Goal: Task Accomplishment & Management: Manage account settings

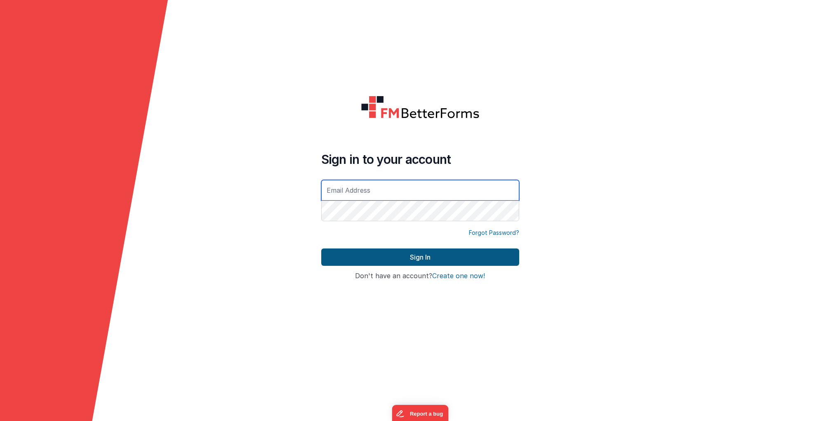
type input "[EMAIL_ADDRESS][DOMAIN_NAME]"
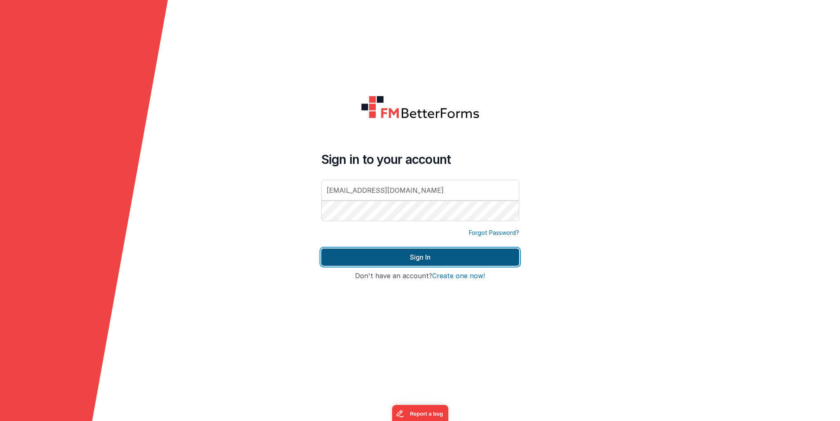
click at [401, 257] on button "Sign In" at bounding box center [420, 256] width 198 height 17
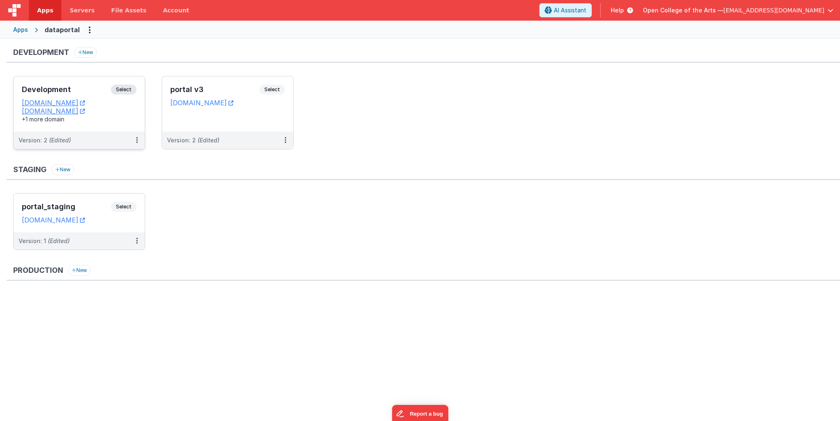
click at [129, 89] on span "Select" at bounding box center [124, 90] width 26 height 10
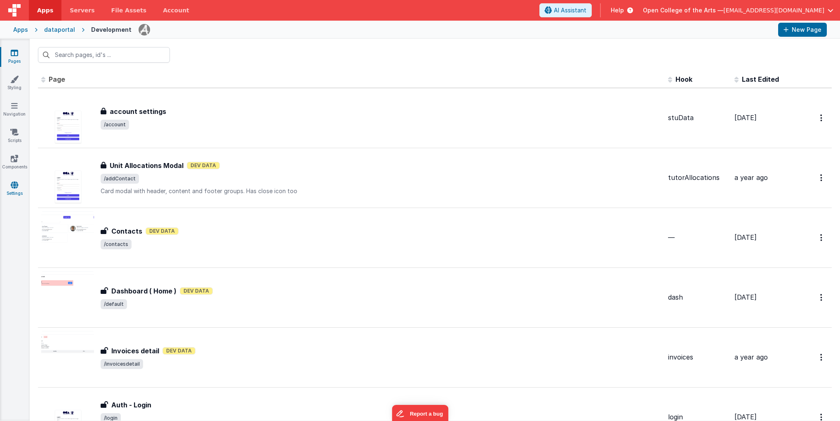
click at [13, 188] on icon at bounding box center [14, 185] width 7 height 8
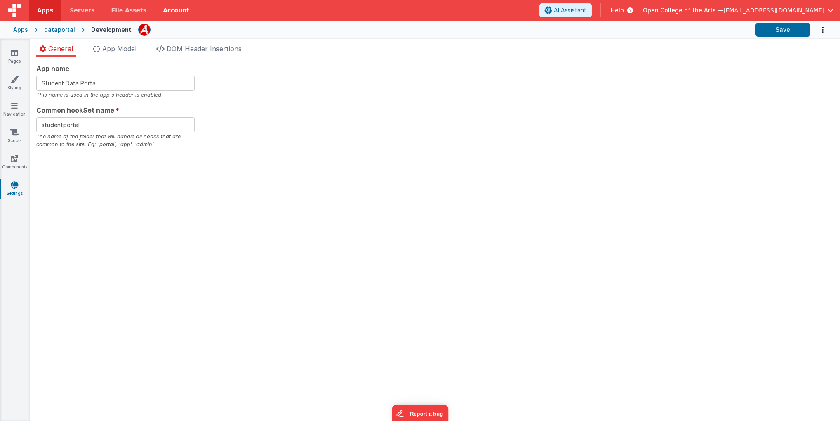
click at [168, 6] on link "Account" at bounding box center [176, 10] width 43 height 21
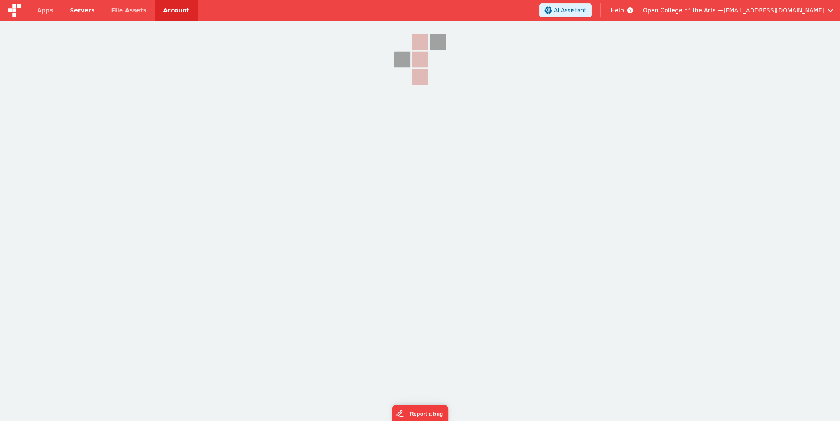
click at [76, 12] on span "Servers" at bounding box center [82, 10] width 25 height 8
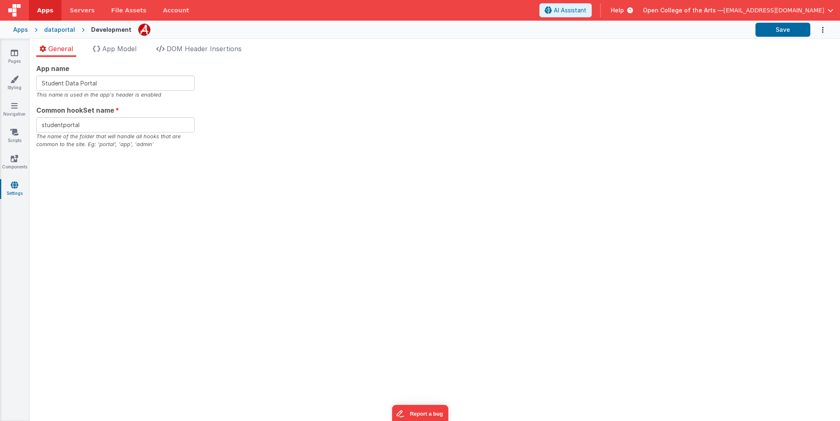
click at [17, 186] on icon at bounding box center [14, 185] width 7 height 8
click at [12, 185] on icon at bounding box center [14, 185] width 7 height 8
click at [10, 187] on link "Settings" at bounding box center [15, 189] width 30 height 17
click at [21, 58] on link "Pages" at bounding box center [15, 57] width 30 height 17
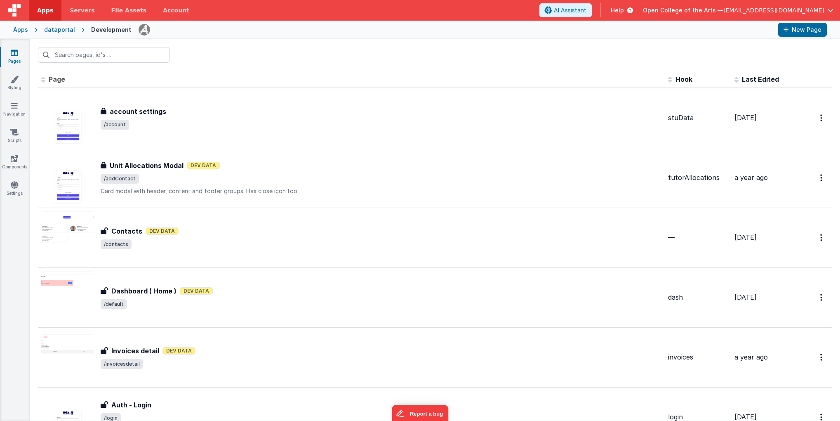
click at [15, 179] on div "Pages Styling Navigation Scripts Components Settings" at bounding box center [15, 230] width 30 height 382
click at [24, 189] on link "Settings" at bounding box center [15, 189] width 30 height 17
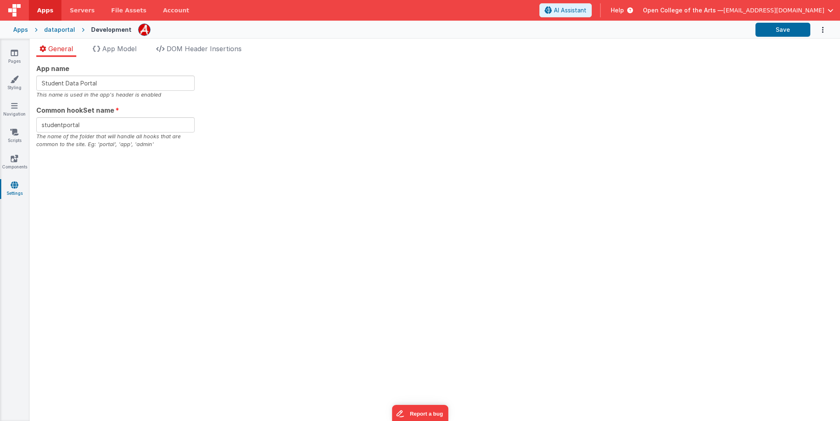
click at [23, 27] on div "Apps" at bounding box center [20, 30] width 15 height 8
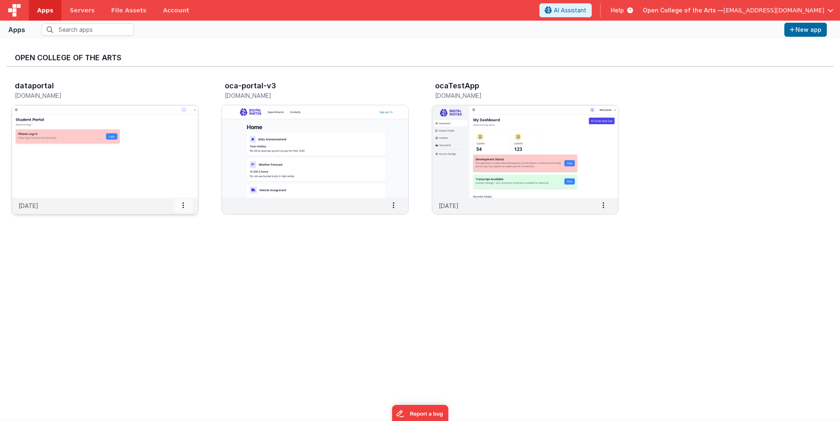
click at [184, 205] on icon at bounding box center [183, 205] width 2 height 0
click at [164, 218] on span "Settings" at bounding box center [162, 219] width 23 height 7
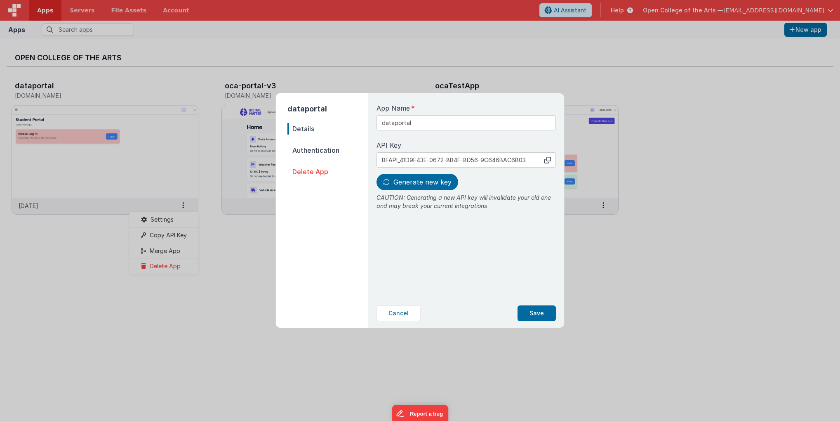
click at [324, 149] on span "Authentication" at bounding box center [328, 150] width 81 height 12
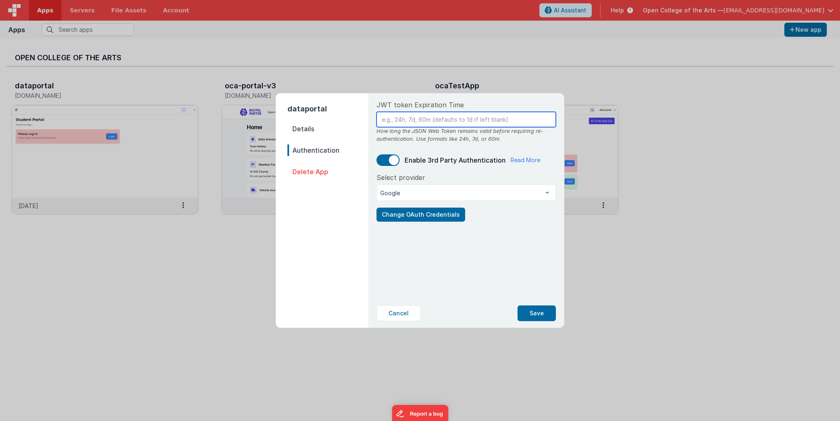
click at [478, 120] on input "text" at bounding box center [466, 119] width 179 height 15
type input "1d"
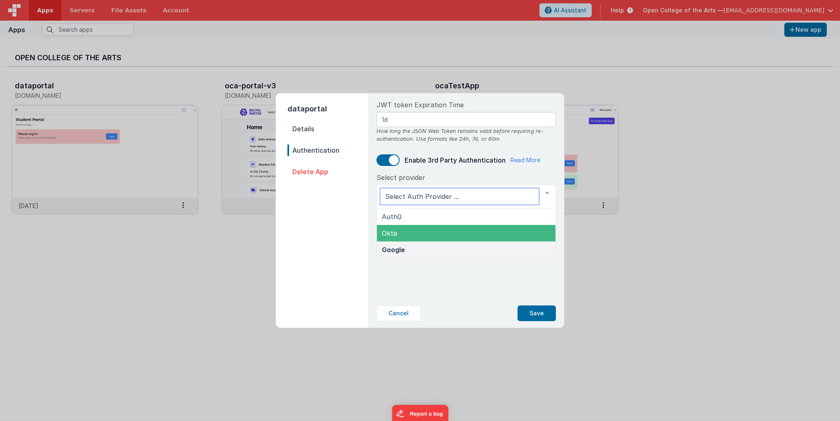
click at [455, 236] on span "Okta" at bounding box center [466, 233] width 179 height 17
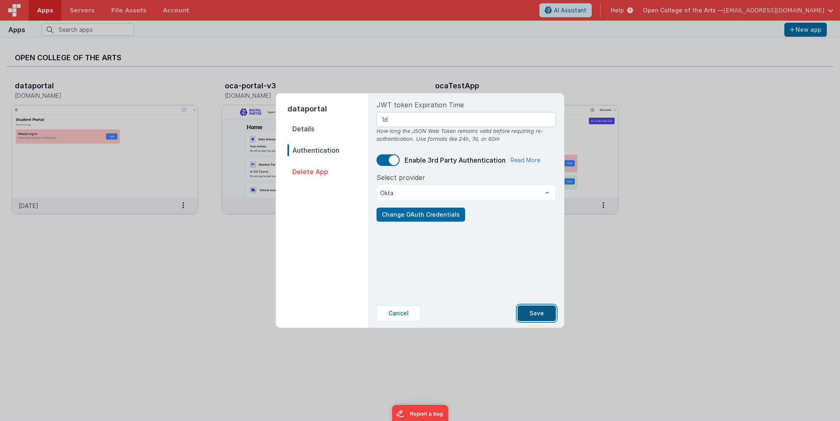
click at [543, 311] on button "Save" at bounding box center [537, 313] width 38 height 16
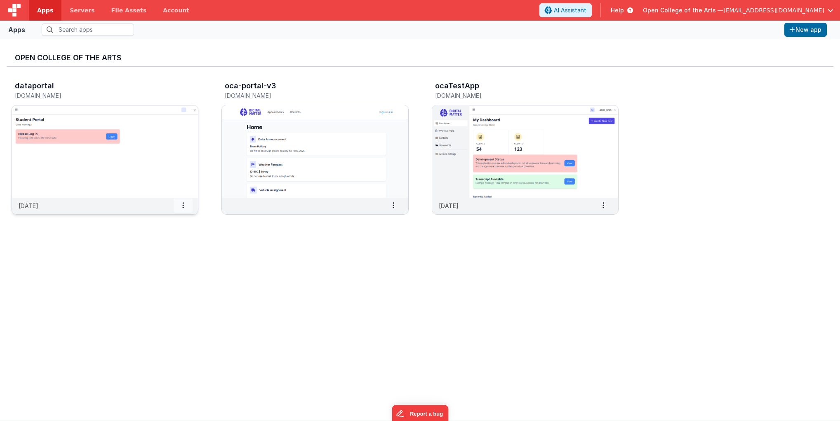
click at [183, 205] on icon at bounding box center [183, 205] width 2 height 0
click at [163, 226] on div "Settings" at bounding box center [164, 219] width 69 height 15
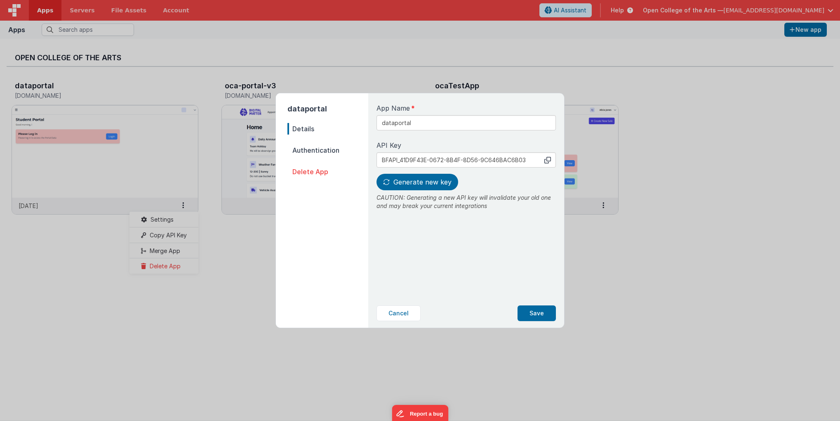
click at [330, 148] on span "Authentication" at bounding box center [328, 150] width 81 height 12
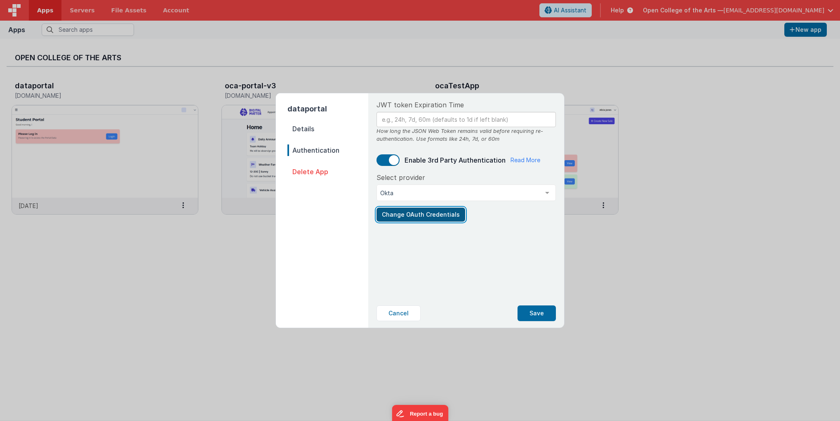
click at [418, 211] on button "Change OAuth Credentials" at bounding box center [421, 214] width 89 height 14
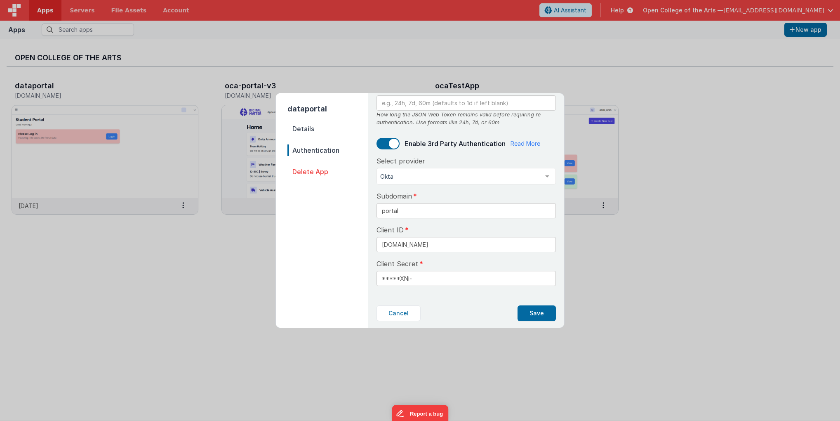
scroll to position [0, 73]
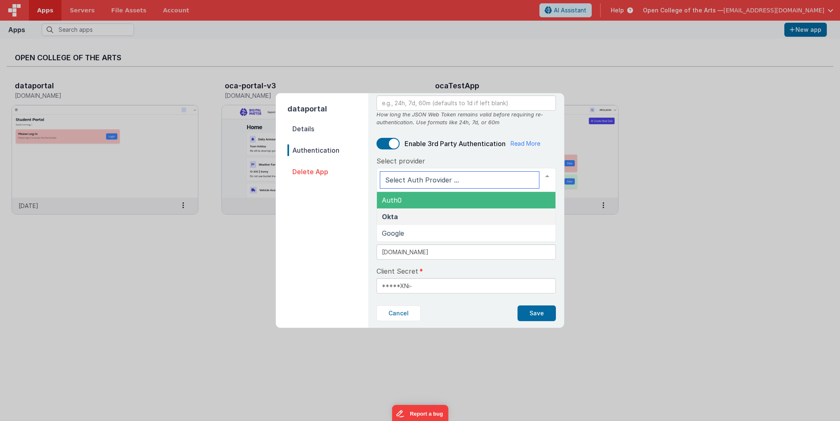
click at [392, 200] on span "Auth0" at bounding box center [392, 200] width 20 height 8
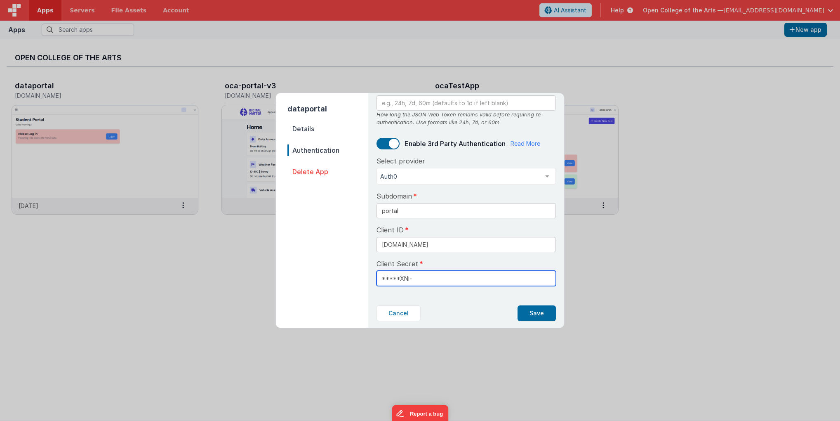
click at [406, 278] on input "*****XNi-" at bounding box center [466, 278] width 179 height 15
paste input "z_mCpUCKfOL-u9z-5ElIZIA8v7ddnfZgyW5-s9YD-hofRtdS0uCMtypk1QKlNgf1"
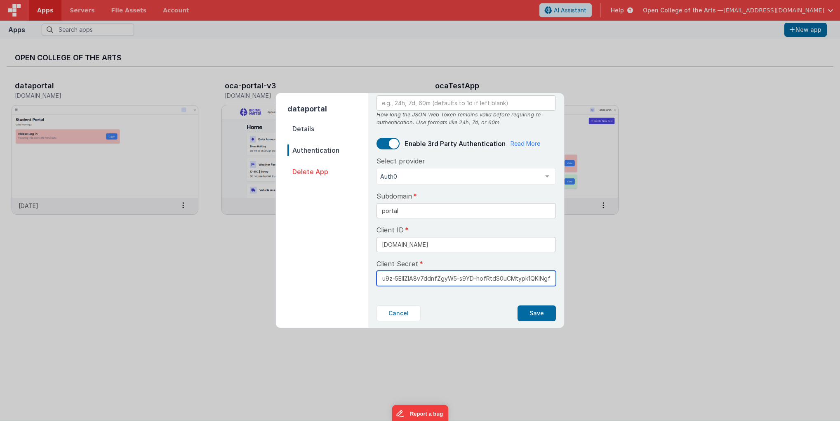
type input "z_mCpUCKfOL-u9z-5ElIZIA8v7ddnfZgyW5-s9YD-hofRtdS0uCMtypk1QKlNgf1"
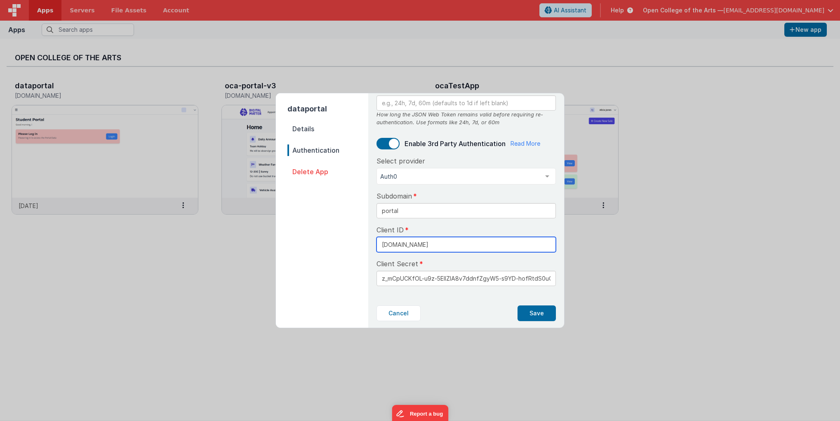
click at [403, 244] on input "[DOMAIN_NAME]" at bounding box center [466, 244] width 179 height 15
paste input "MTF3ZRh0cjSNvG08qKRPnDJgVV6q9KYM"
type input "MTF3ZRh0cjSNvG08qKRPnDJgVV6q9KYM"
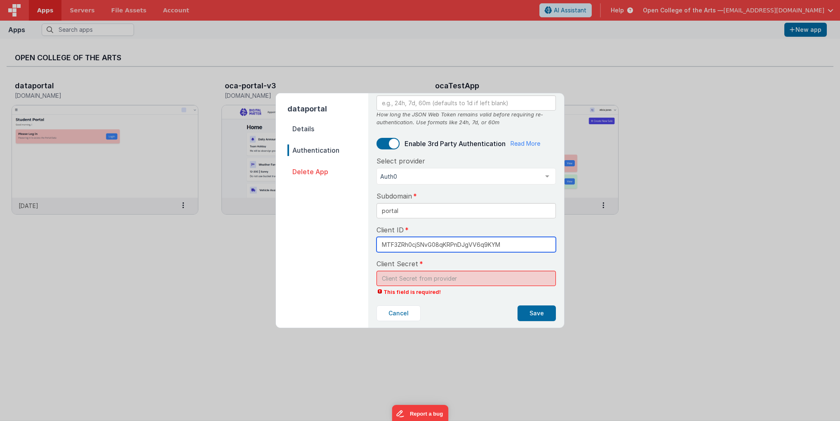
type input "MTF3ZRh0cjSNvG08qKRPnDJgVV6q9KYM"
click at [460, 280] on input "text" at bounding box center [466, 278] width 179 height 15
paste input "z_mCpUCKfOL-u9z-5ElIZIA8v7ddnfZgyW5-s9YD-hofRtdS0uCMtypk1QKlNgf1"
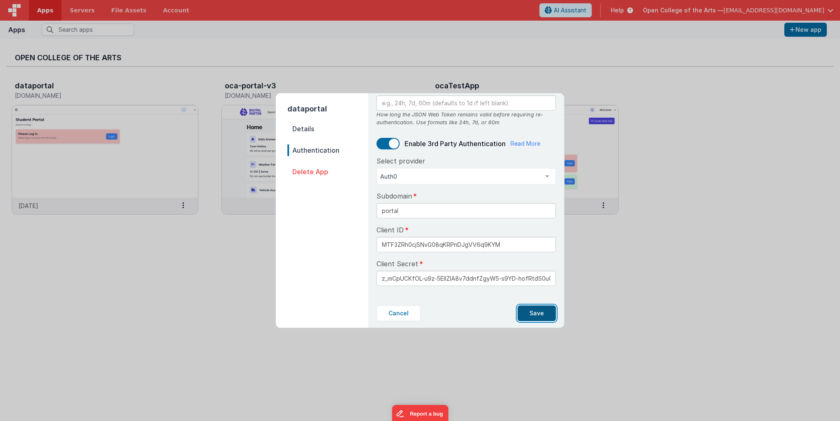
click at [545, 319] on button "Save" at bounding box center [537, 313] width 38 height 16
type input "*****Ngf1"
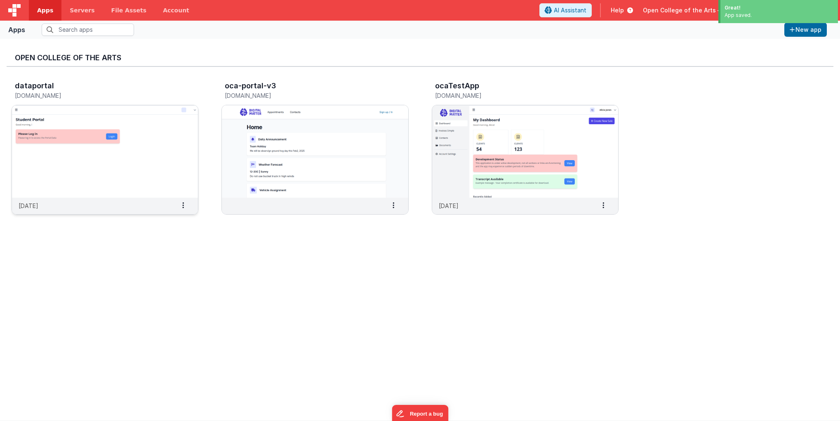
click at [90, 109] on img at bounding box center [105, 151] width 186 height 92
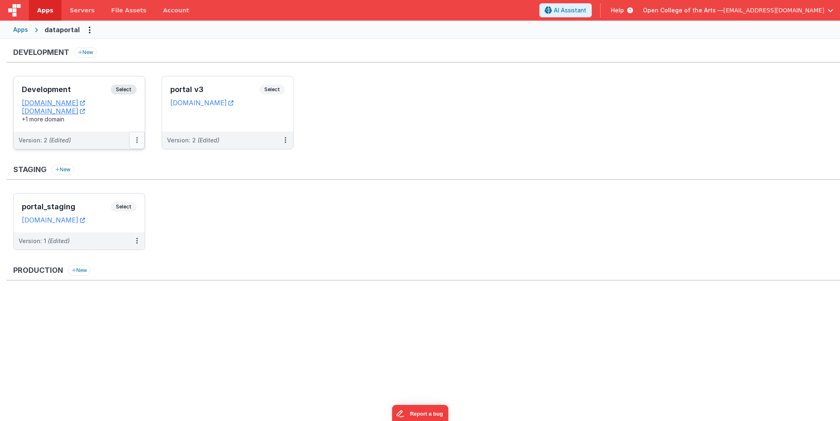
click at [138, 142] on button at bounding box center [137, 140] width 16 height 17
click at [108, 156] on link "Edit" at bounding box center [108, 158] width 73 height 15
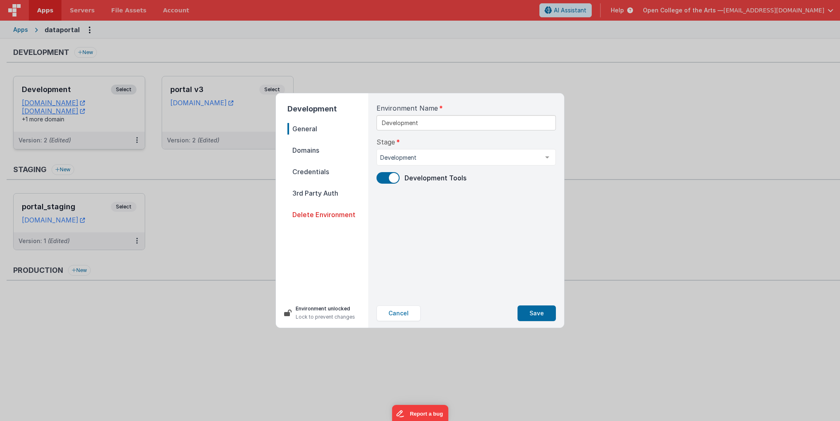
click at [314, 169] on span "Credentials" at bounding box center [328, 172] width 81 height 12
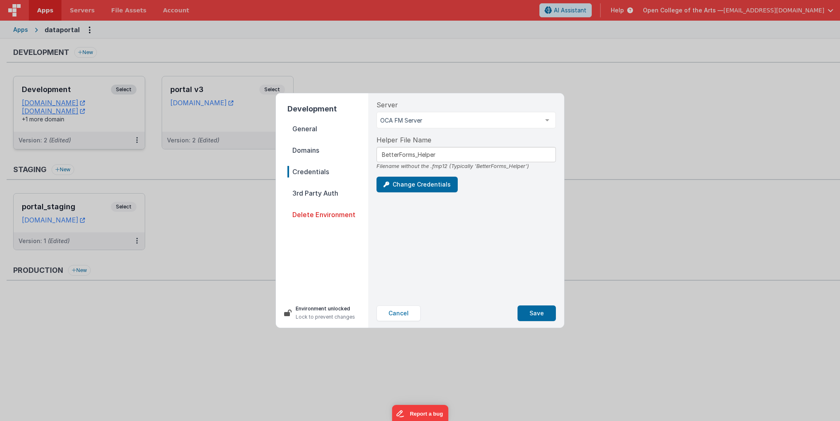
click at [312, 187] on span "3rd Party Auth" at bounding box center [328, 193] width 81 height 12
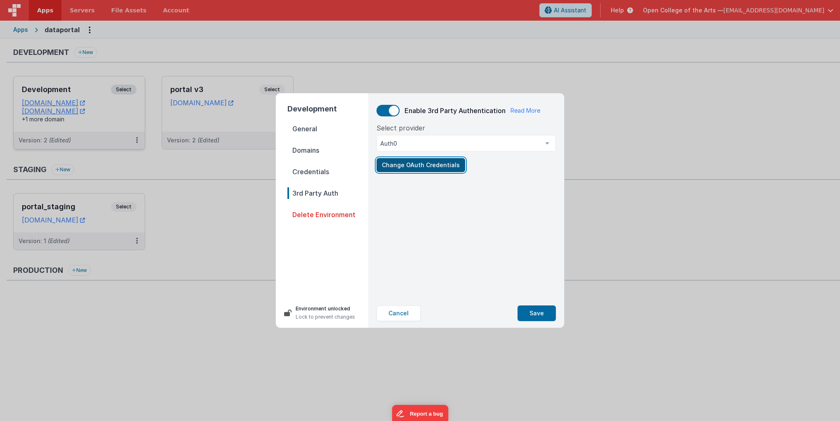
click at [431, 163] on button "Change OAuth Credentials" at bounding box center [421, 165] width 89 height 14
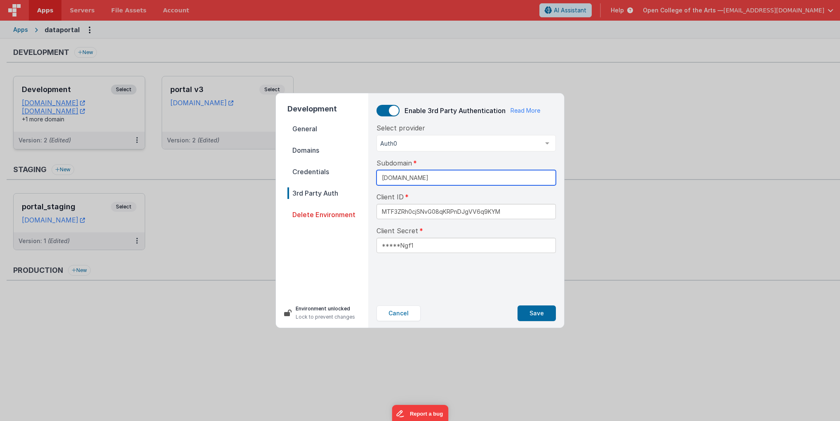
click at [465, 179] on input "[DOMAIN_NAME]" at bounding box center [466, 177] width 179 height 15
type input "portal"
click at [539, 309] on button "Save" at bounding box center [537, 313] width 38 height 16
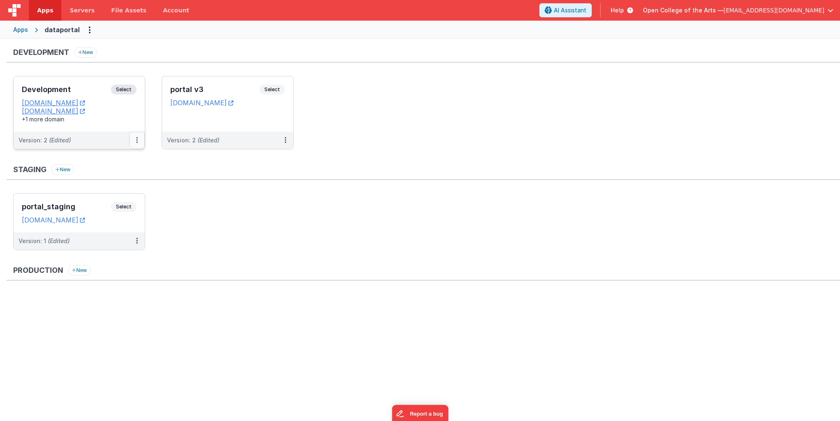
click at [137, 140] on icon at bounding box center [137, 140] width 2 height 0
click at [101, 160] on link "Edit" at bounding box center [108, 158] width 73 height 15
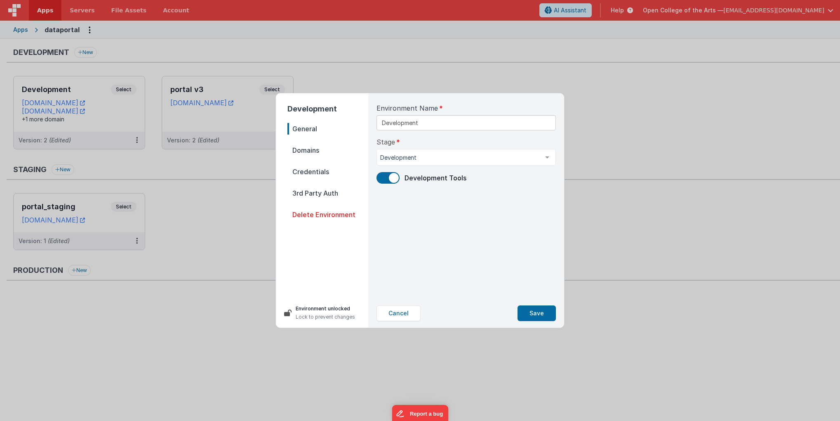
click at [311, 191] on span "3rd Party Auth" at bounding box center [328, 193] width 81 height 12
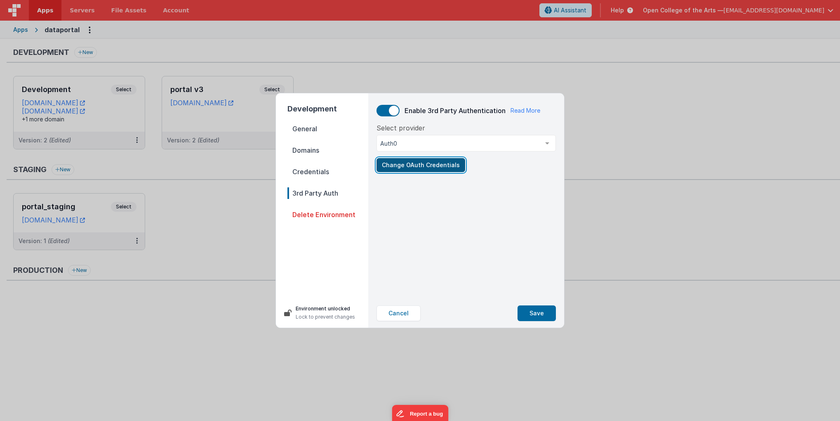
click at [420, 167] on button "Change OAuth Credentials" at bounding box center [421, 165] width 89 height 14
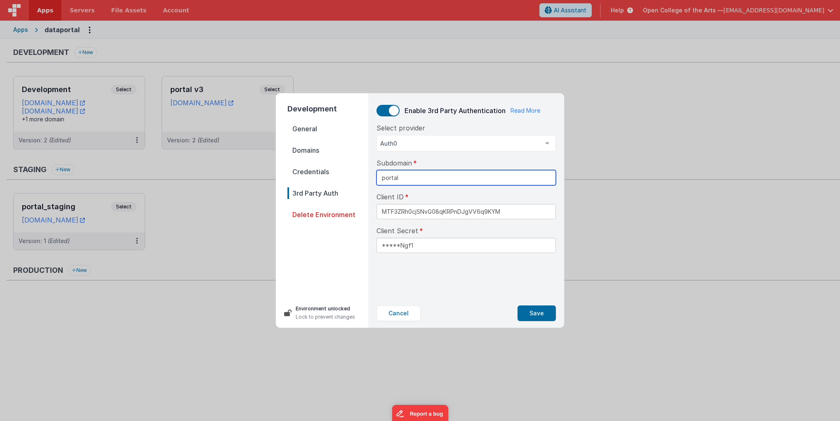
click at [404, 178] on input "portal" at bounding box center [466, 177] width 179 height 15
paste input "[DOMAIN_NAME]"
type input "[DOMAIN_NAME]"
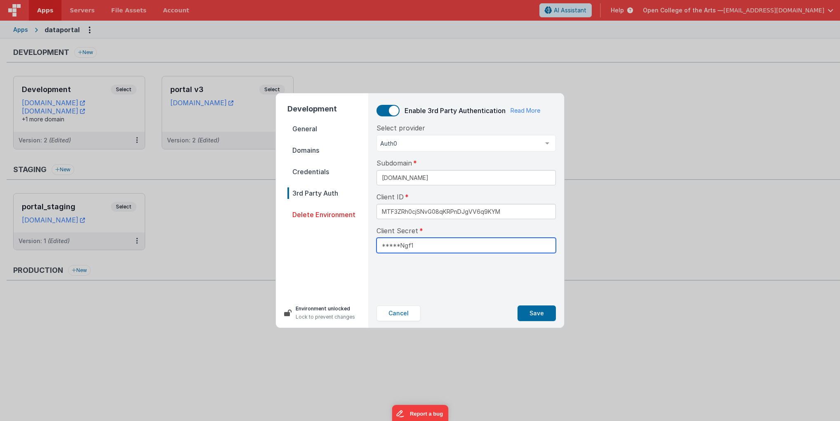
click at [425, 248] on input "*****Ngf1" at bounding box center [466, 245] width 179 height 15
paste input "z_mCpUCKfOL-u9z-5ElIZIA8v7ddnfZgyW5-s9YD-hofRtdS0uCMtypk1QKl"
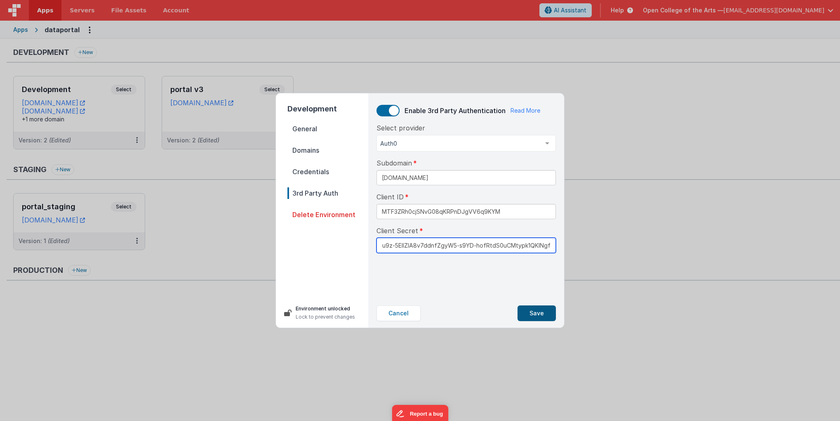
type input "z_mCpUCKfOL-u9z-5ElIZIA8v7ddnfZgyW5-s9YD-hofRtdS0uCMtypk1QKlNgf1"
click at [542, 312] on button "Save" at bounding box center [537, 313] width 38 height 16
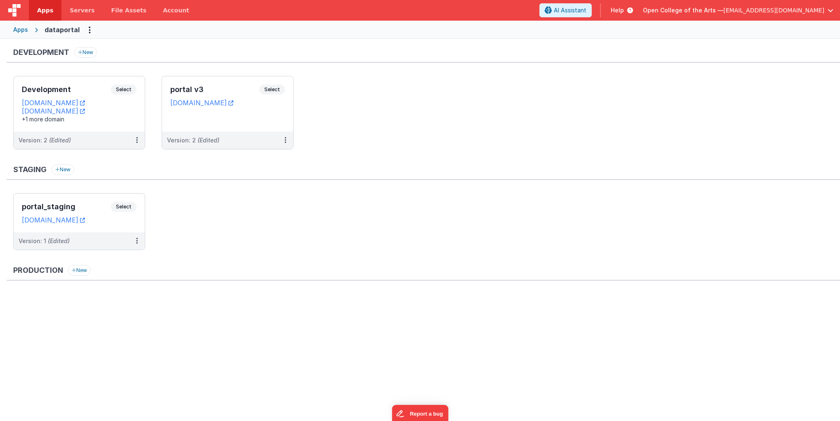
click at [17, 31] on div "Apps" at bounding box center [20, 30] width 15 height 8
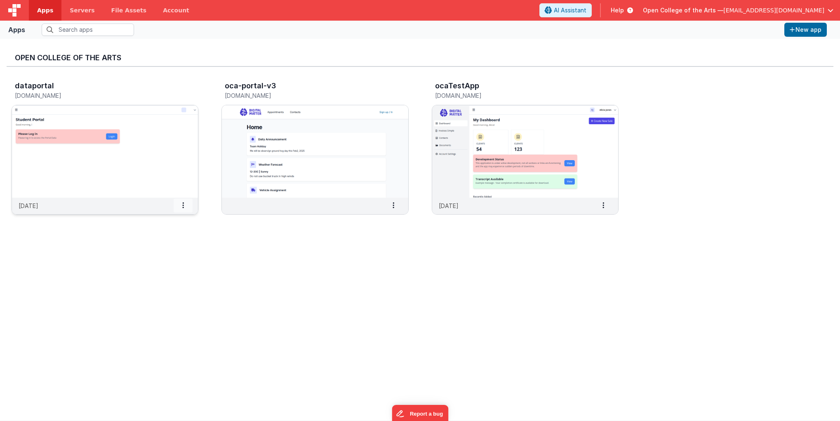
click at [185, 207] on span at bounding box center [183, 205] width 19 height 14
click at [169, 222] on span "Settings" at bounding box center [162, 219] width 23 height 7
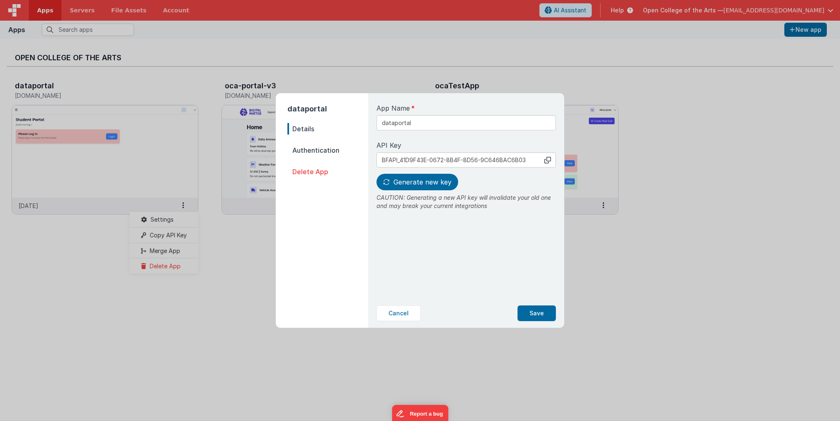
click at [319, 150] on span "Authentication" at bounding box center [328, 150] width 81 height 12
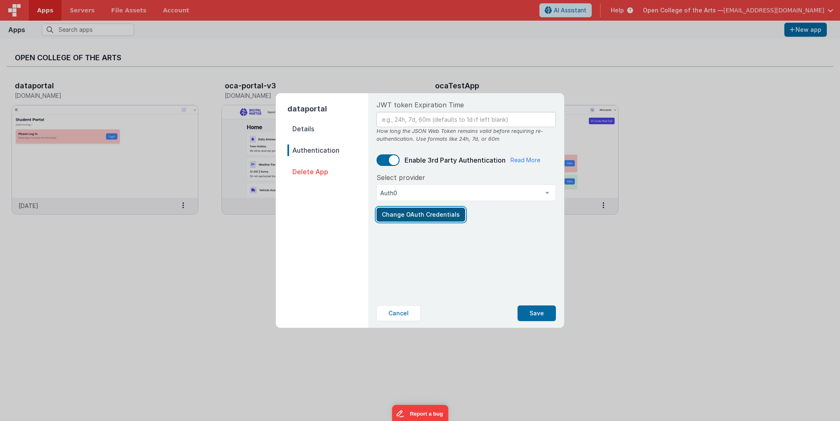
click at [441, 214] on button "Change OAuth Credentials" at bounding box center [421, 214] width 89 height 14
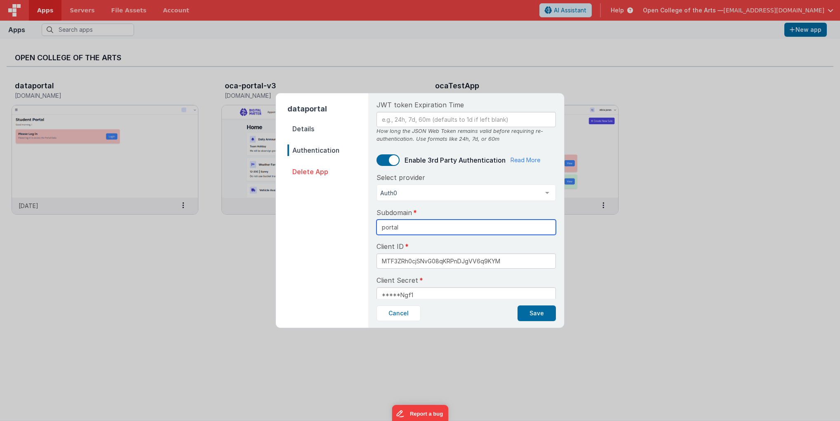
click at [453, 225] on input "portal" at bounding box center [466, 226] width 179 height 15
paste input "z_mCpUCKfOL-u9z-5ElIZIA8v7ddnfZgyW5-s9YD-hofRtdS0uCMtypk1QKlNgf1"
click at [406, 230] on input "portal" at bounding box center [466, 226] width 179 height 15
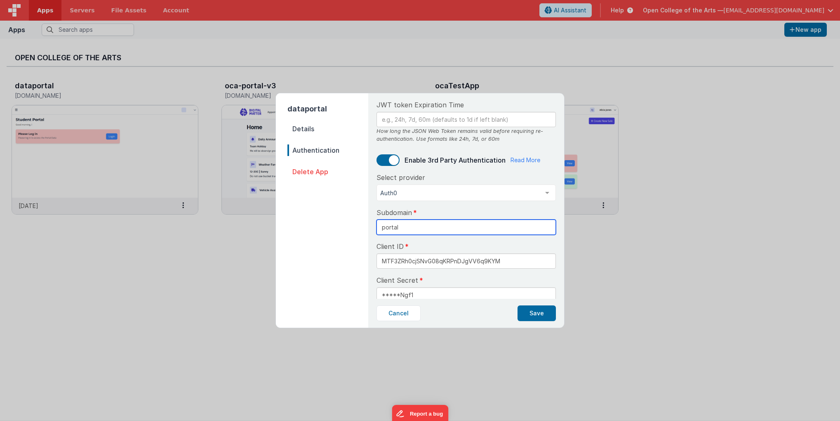
click at [406, 230] on input "portal" at bounding box center [466, 226] width 179 height 15
paste input "[DOMAIN_NAME]"
type input "[DOMAIN_NAME]"
click at [418, 292] on input "*****Ngf1" at bounding box center [466, 294] width 179 height 15
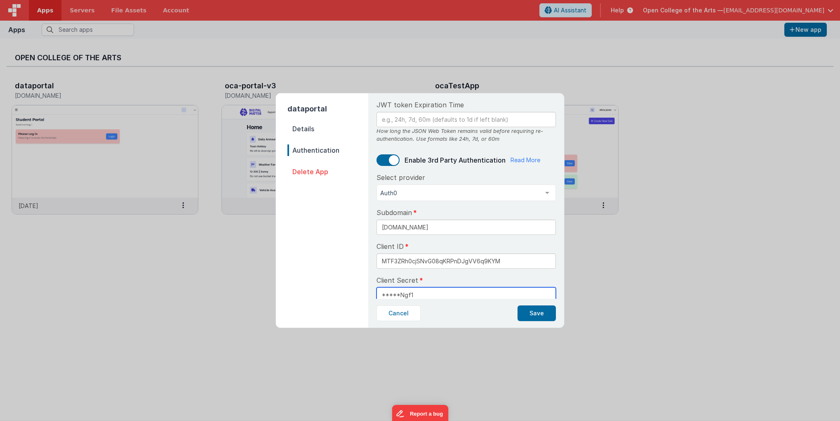
click at [418, 292] on input "*****Ngf1" at bounding box center [466, 294] width 179 height 15
paste input "z_mCpUCKfOL-u9z-5ElIZIA8v7ddnfZgyW5-s9YD-hofRtdS0uCMtypk1QKl"
click at [544, 315] on button "Save" at bounding box center [537, 313] width 38 height 16
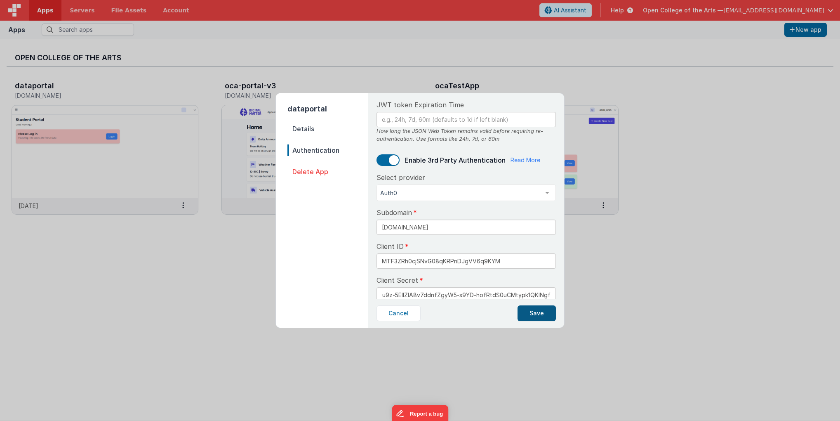
type input "*****Ngf1"
